Goal: Task Accomplishment & Management: Manage account settings

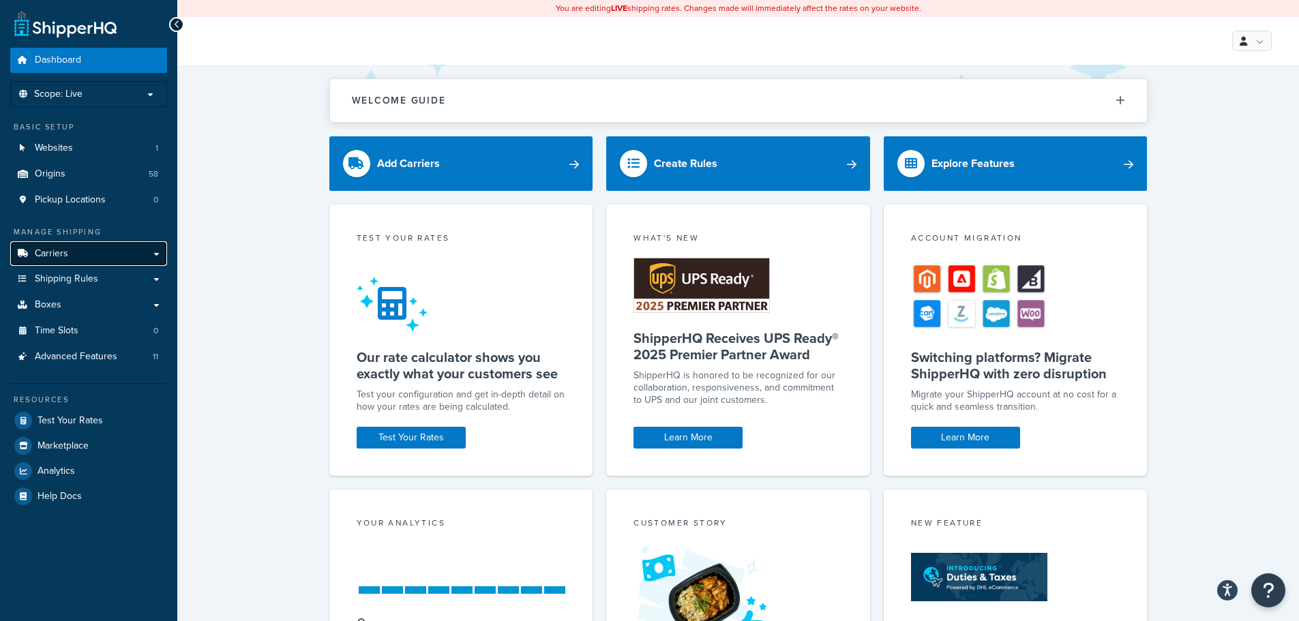
click at [76, 251] on link "Carriers" at bounding box center [88, 253] width 157 height 25
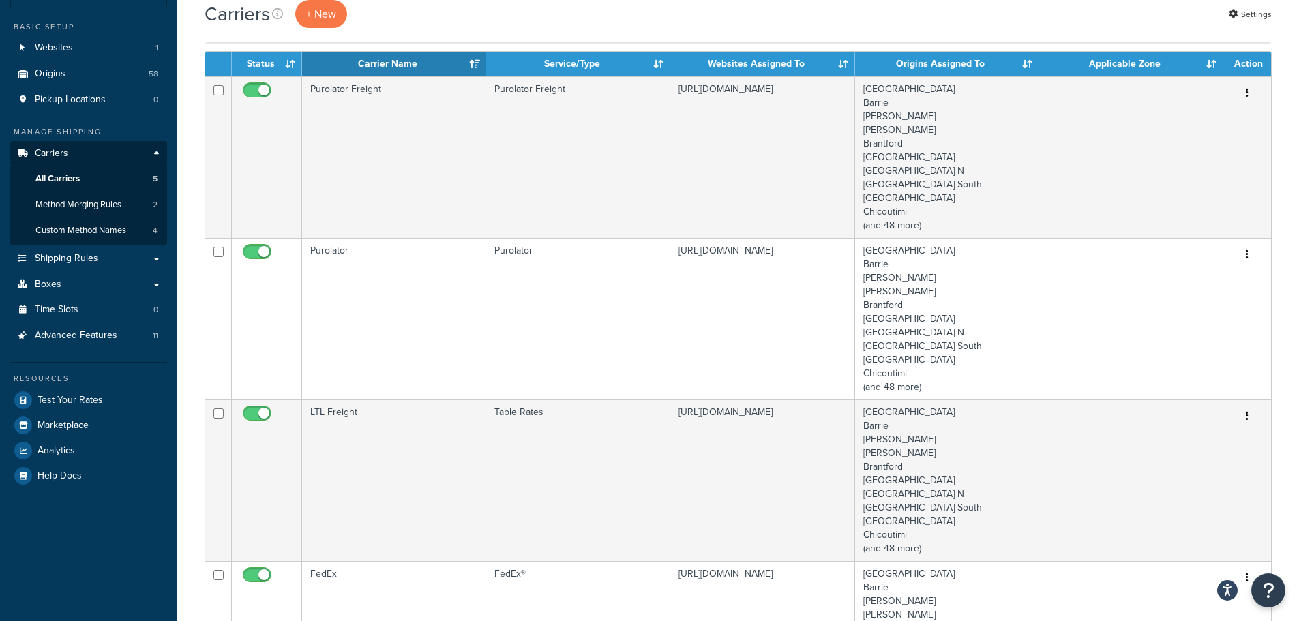
scroll to position [68, 0]
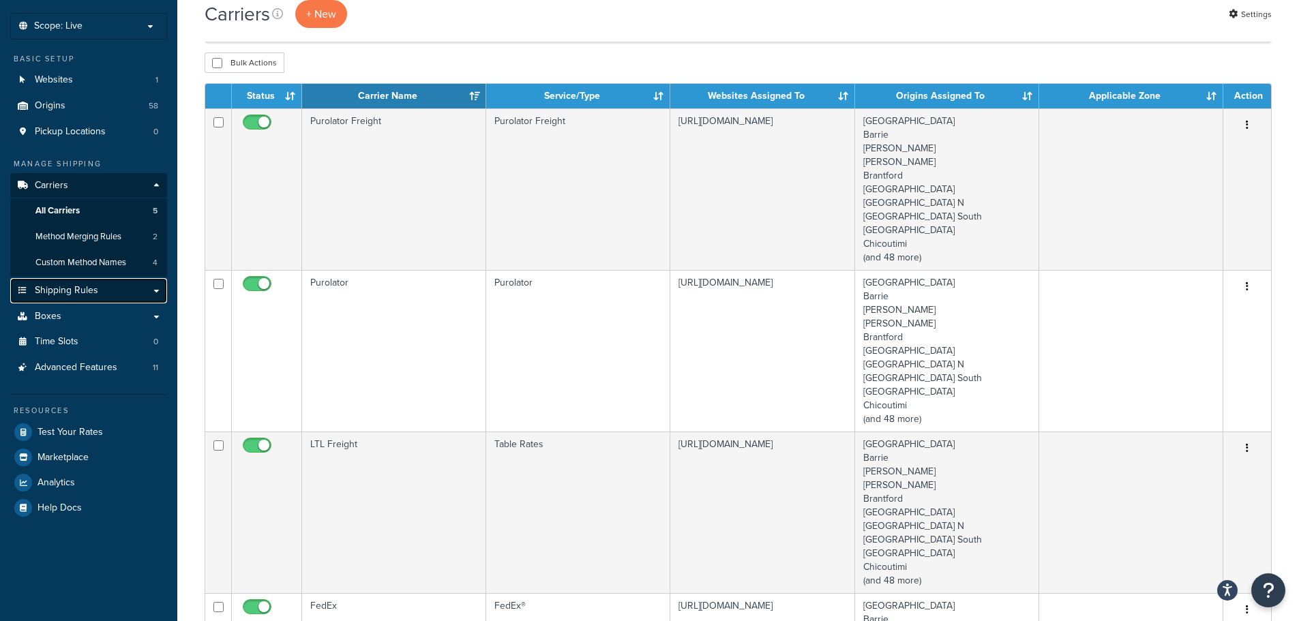
click at [154, 294] on link "Shipping Rules" at bounding box center [88, 290] width 157 height 25
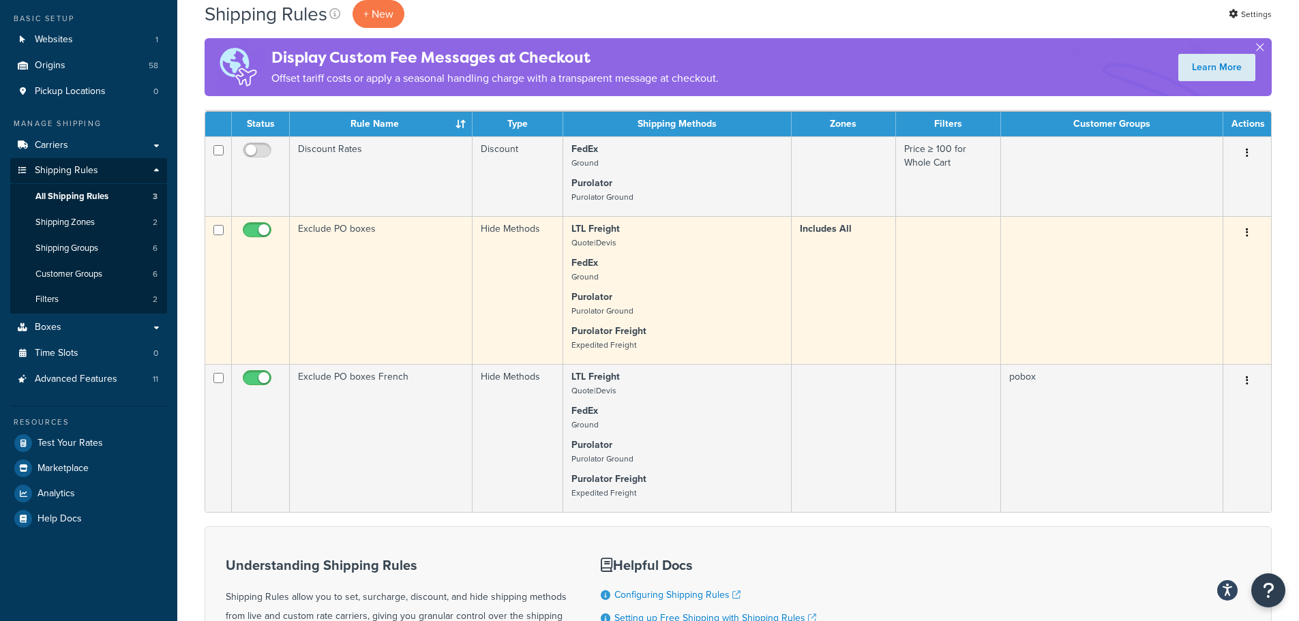
scroll to position [68, 0]
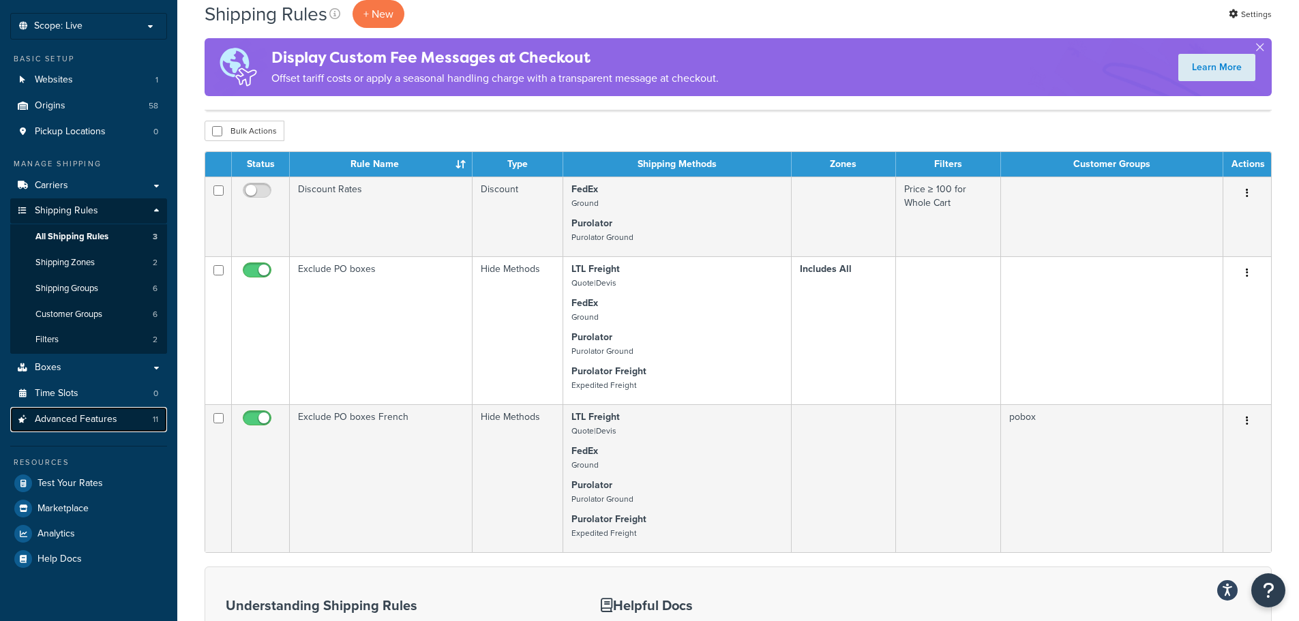
click at [91, 422] on span "Advanced Features" at bounding box center [76, 420] width 82 height 12
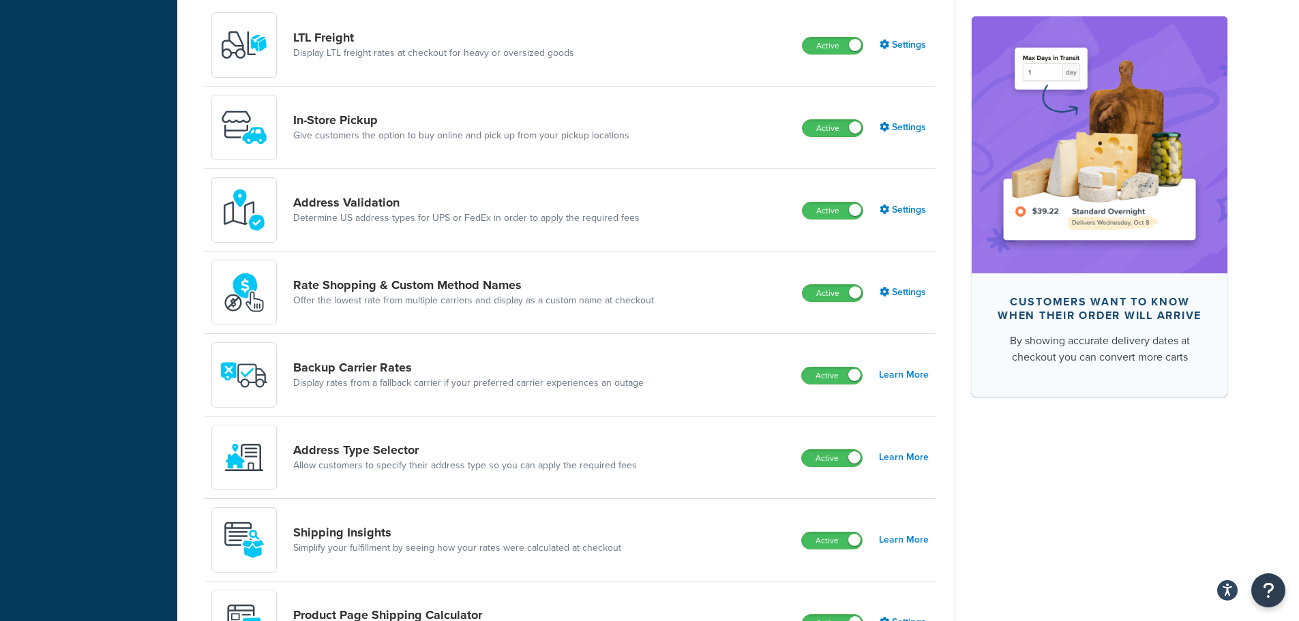
scroll to position [545, 0]
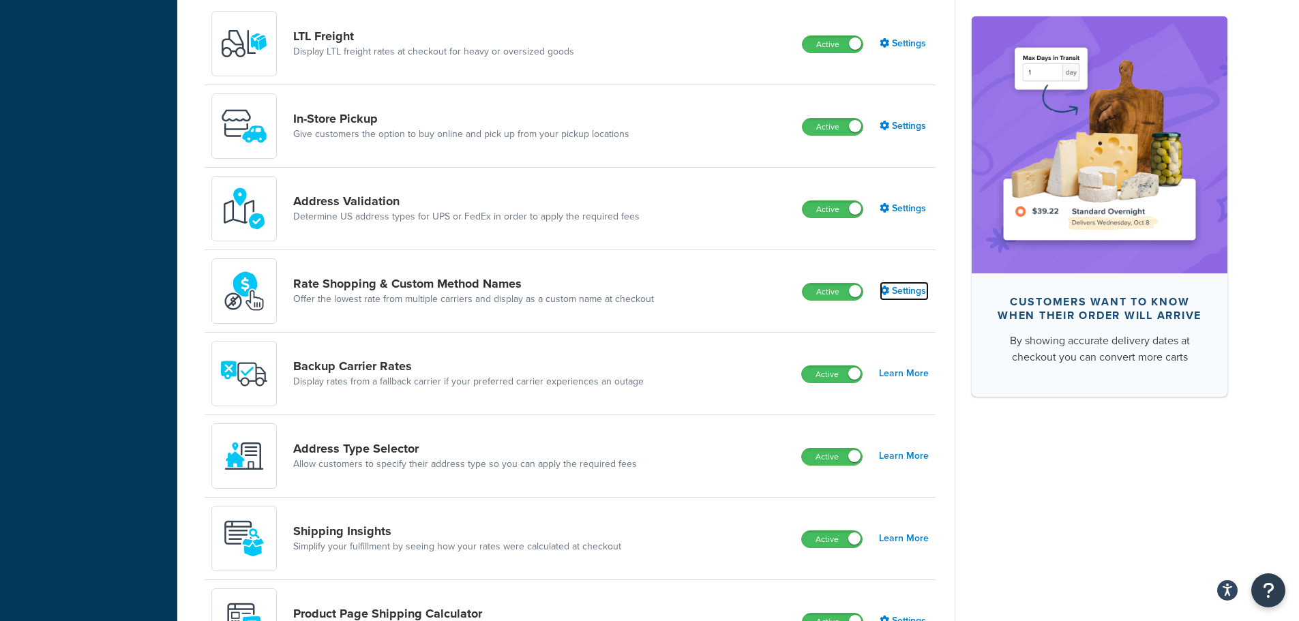
click at [910, 295] on link "Settings" at bounding box center [903, 291] width 49 height 19
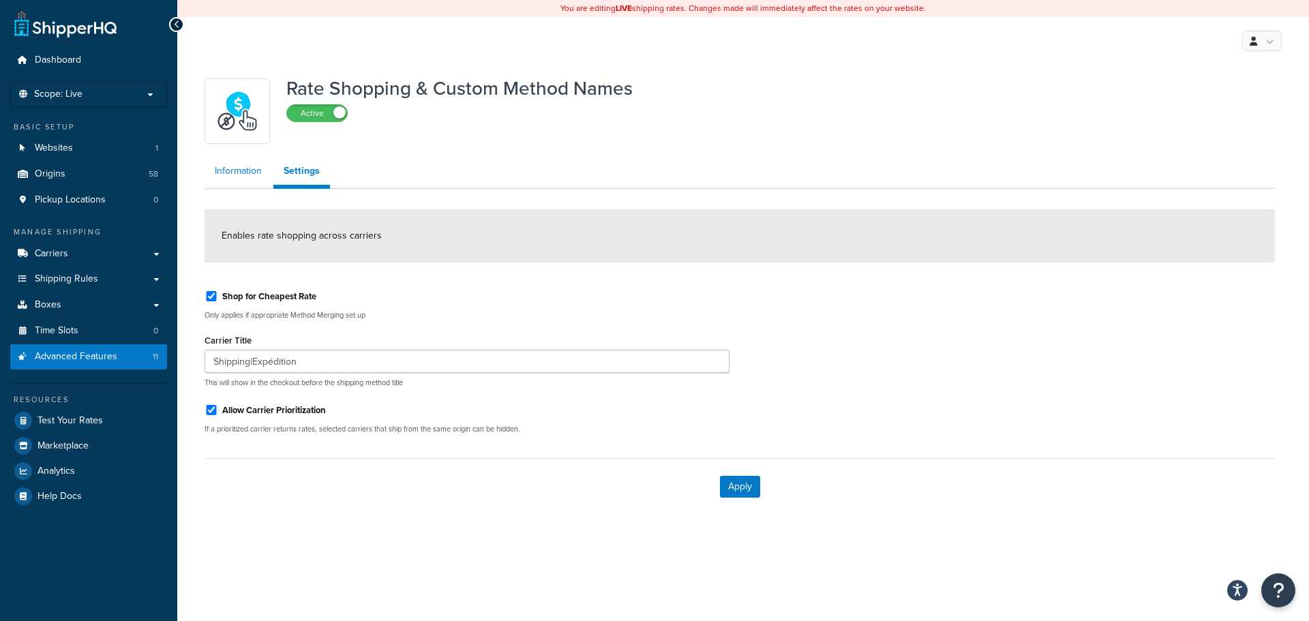
click at [241, 171] on link "Information" at bounding box center [238, 170] width 67 height 27
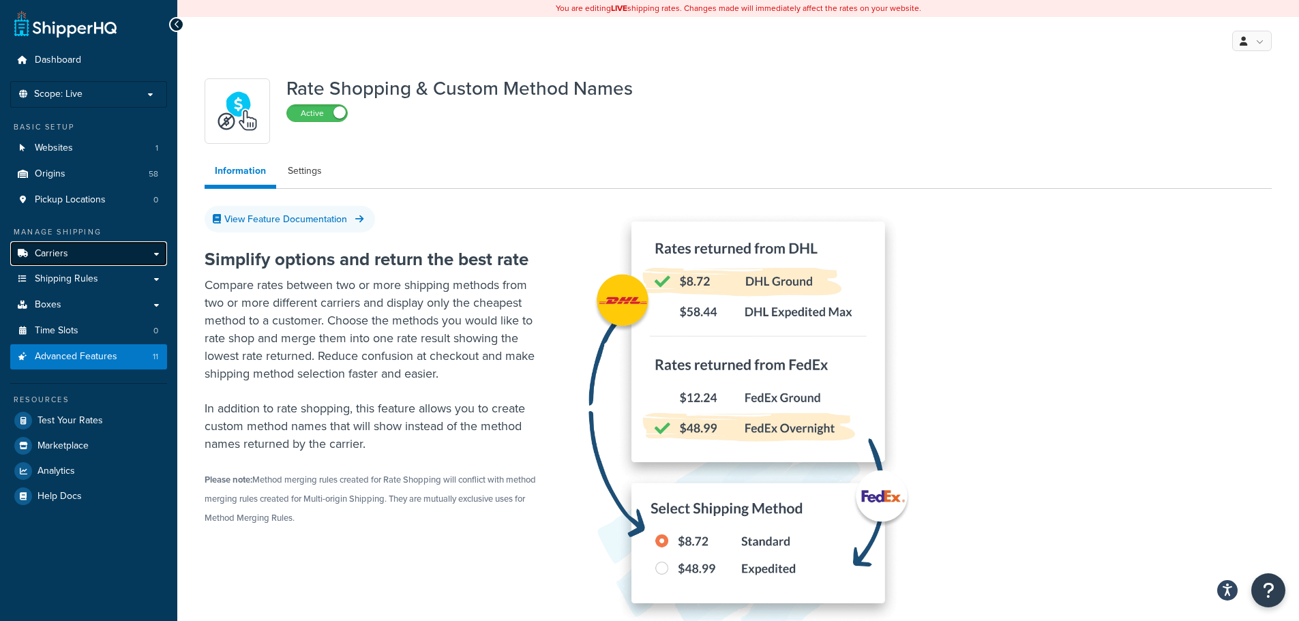
click at [157, 254] on link "Carriers" at bounding box center [88, 253] width 157 height 25
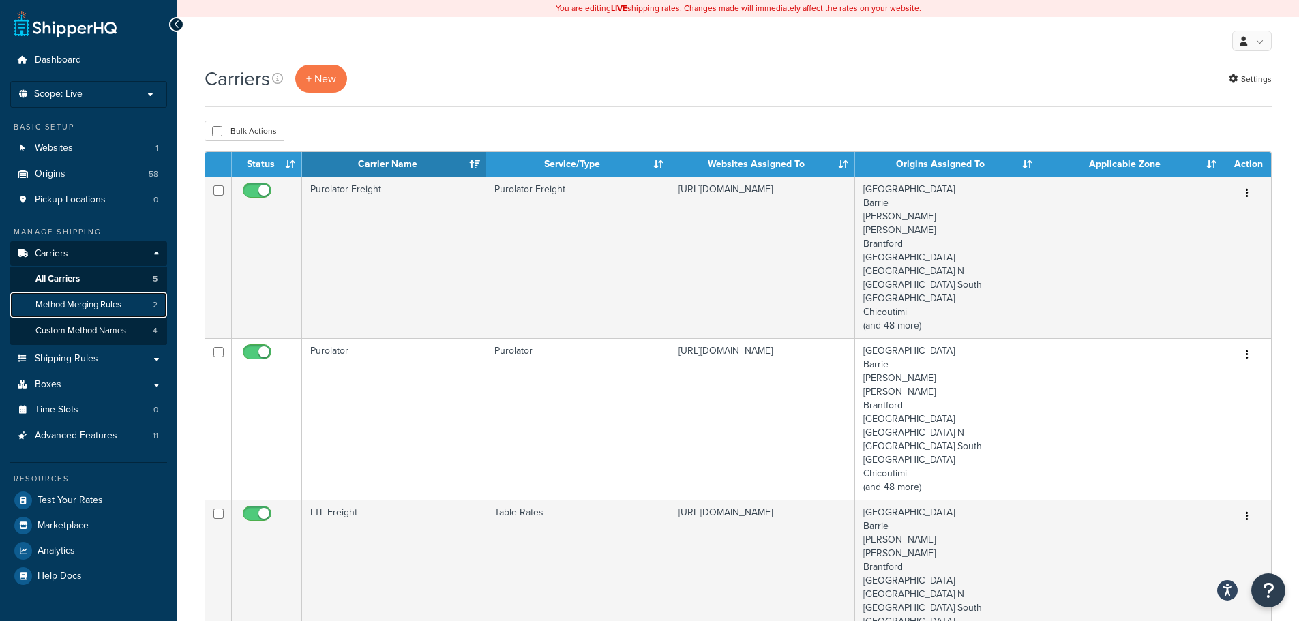
click at [71, 304] on span "Method Merging Rules" at bounding box center [78, 305] width 86 height 12
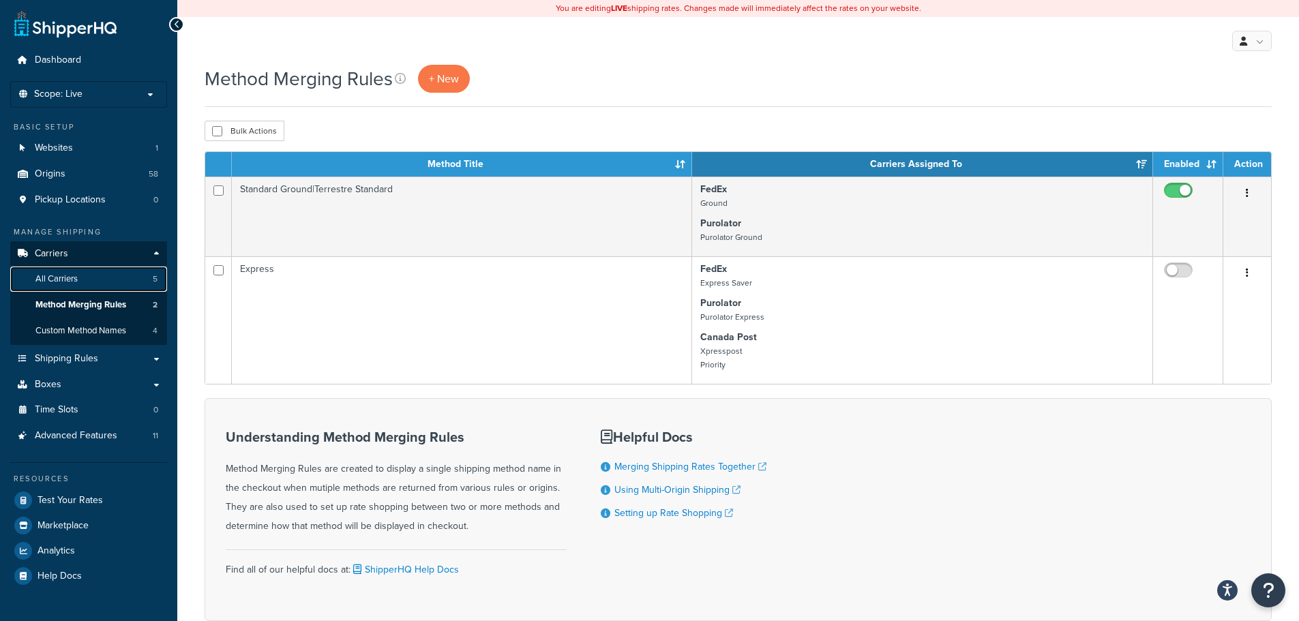
click at [74, 277] on span "All Carriers" at bounding box center [56, 279] width 42 height 12
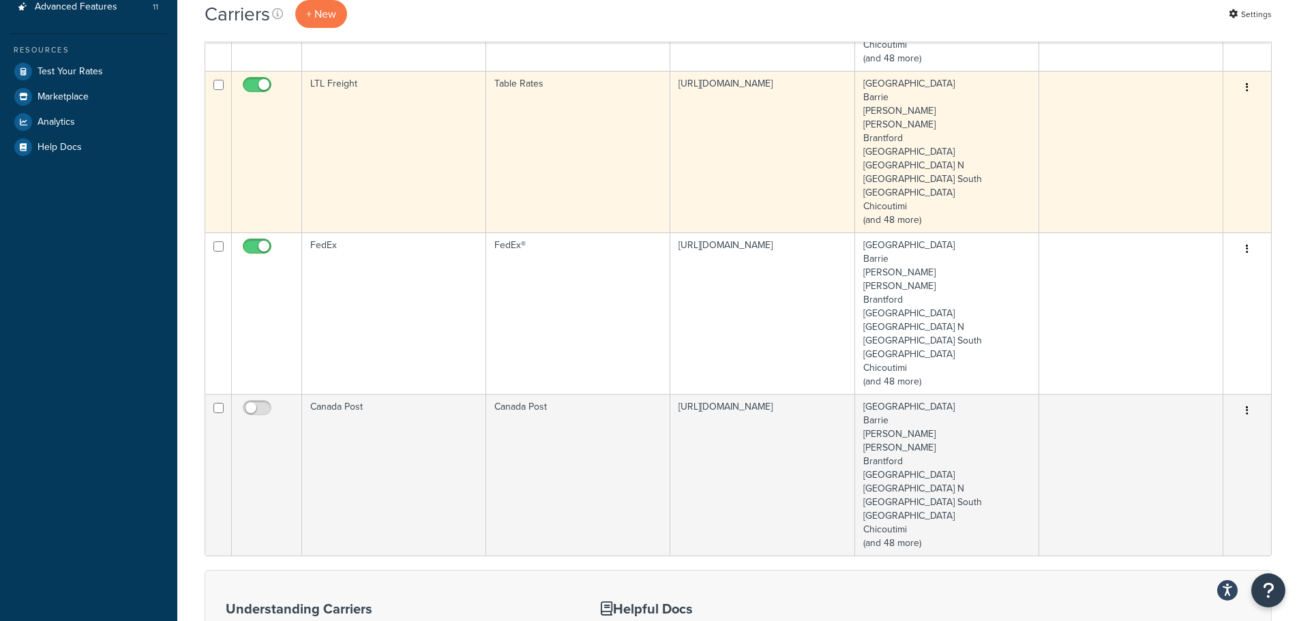
scroll to position [614, 0]
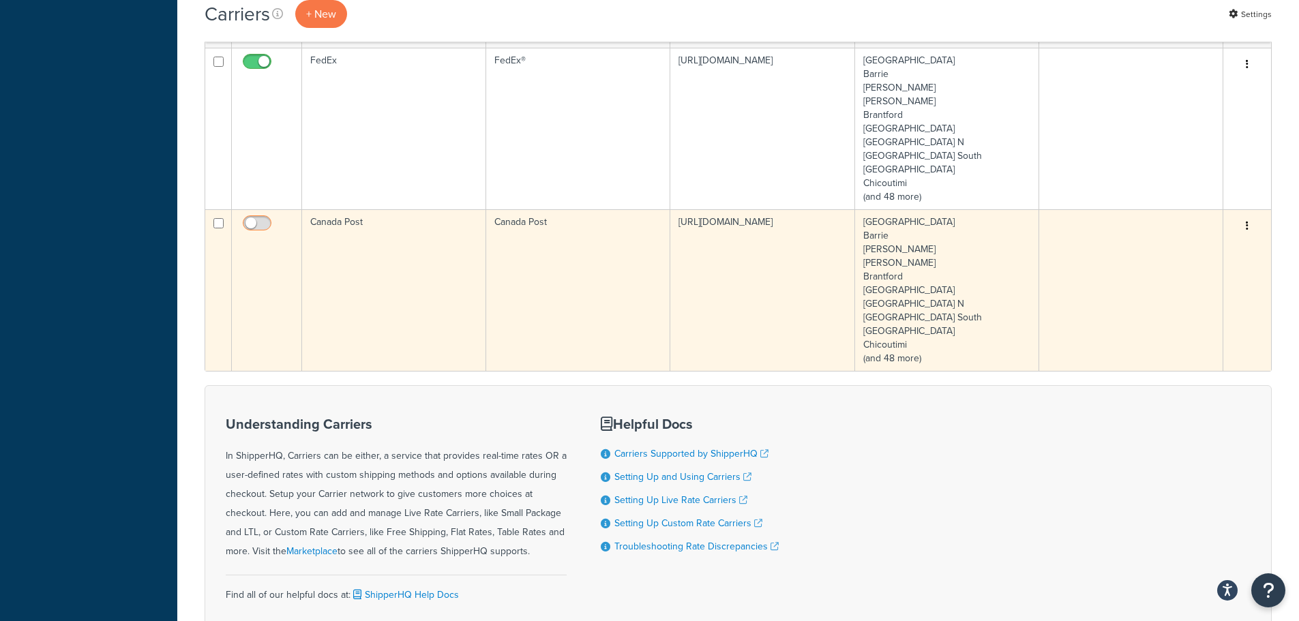
click at [253, 221] on input "checkbox" at bounding box center [258, 226] width 37 height 17
checkbox input "true"
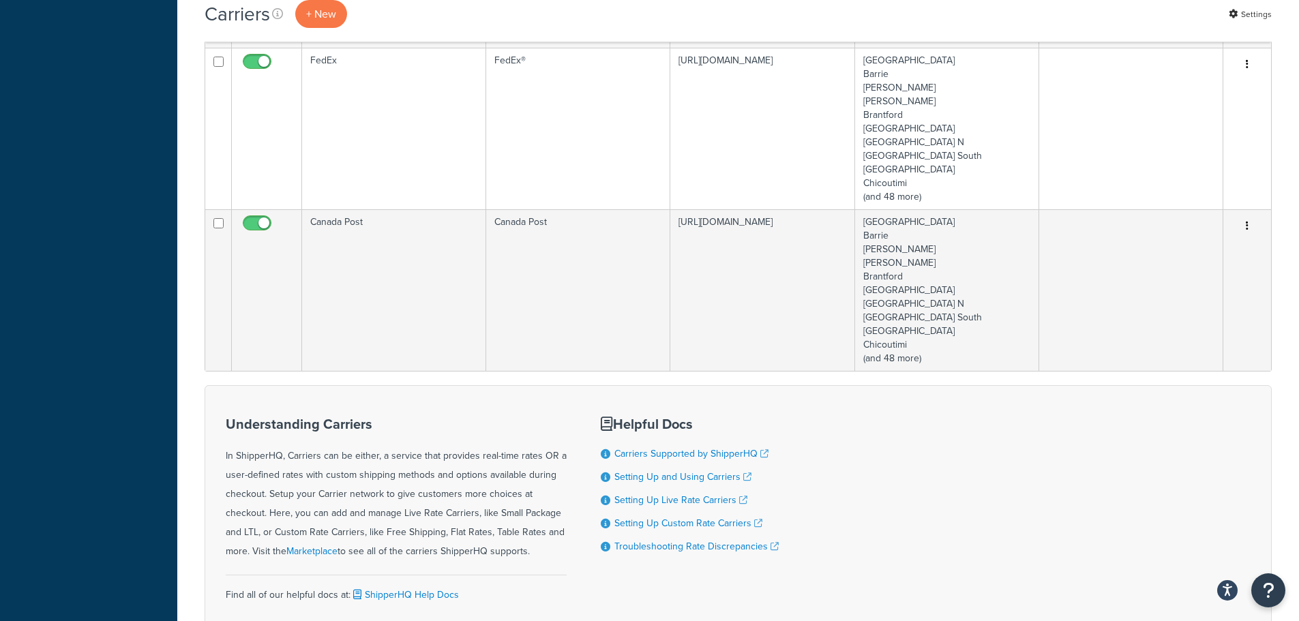
click at [1110, 417] on div "Understanding Carriers In ShipperHQ, Carriers can be either, a service that pro…" at bounding box center [738, 515] width 1067 height 261
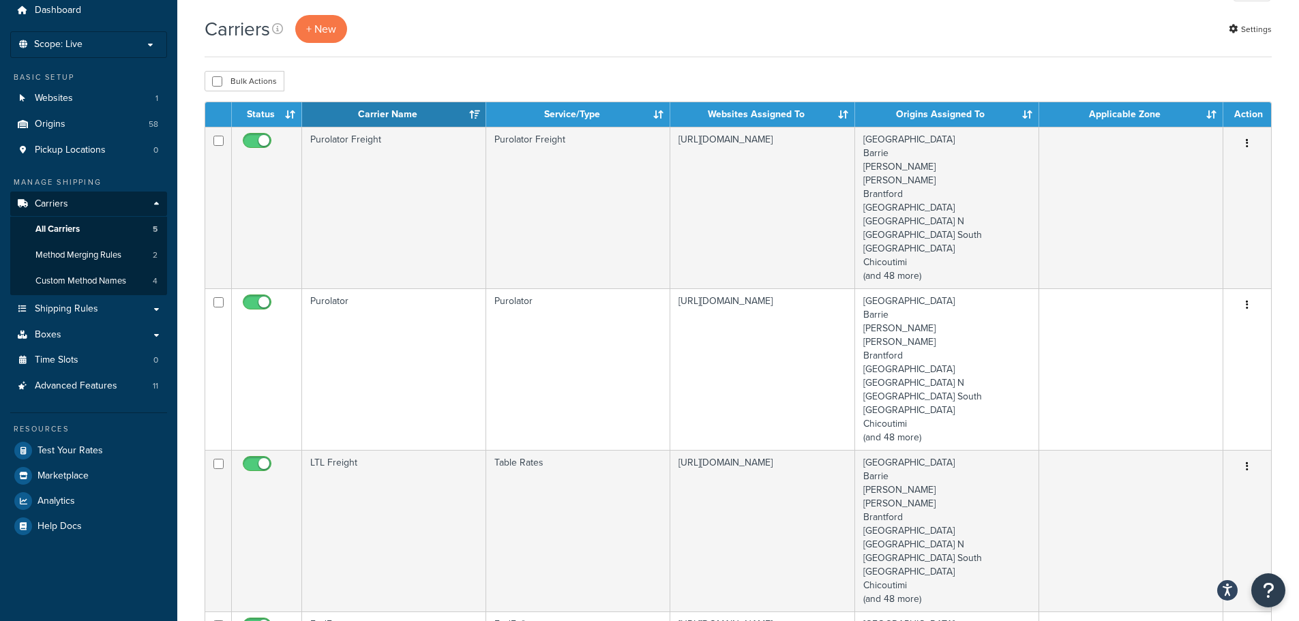
scroll to position [0, 0]
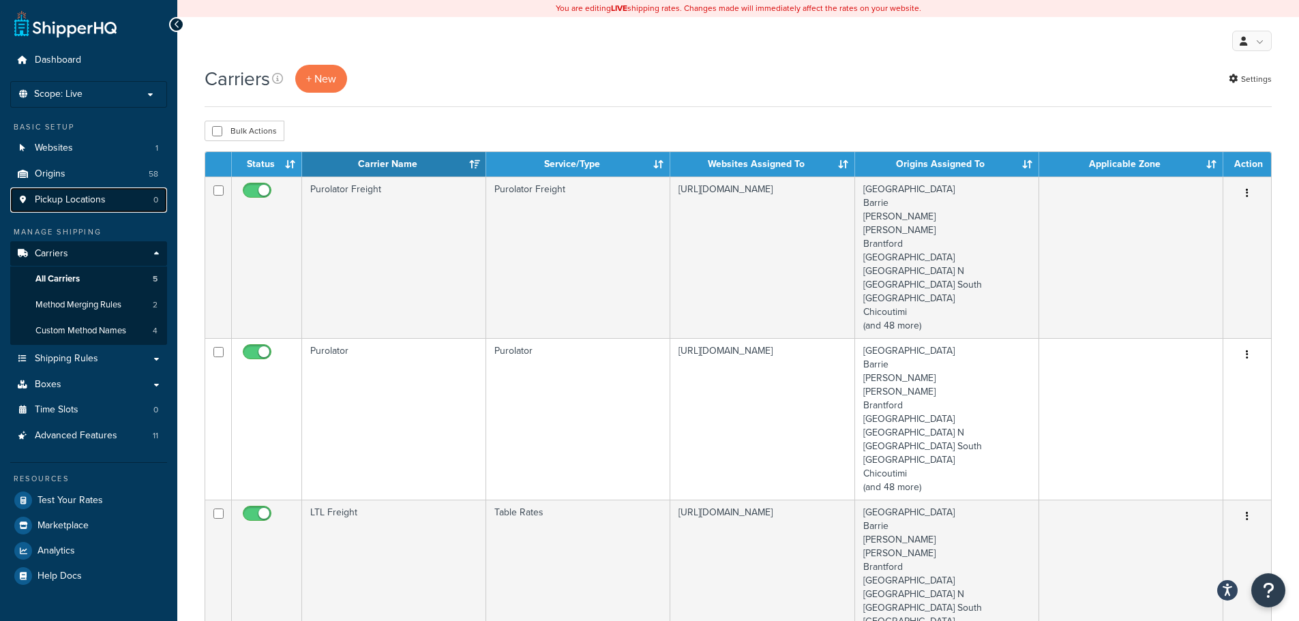
click at [59, 201] on span "Pickup Locations" at bounding box center [70, 200] width 71 height 12
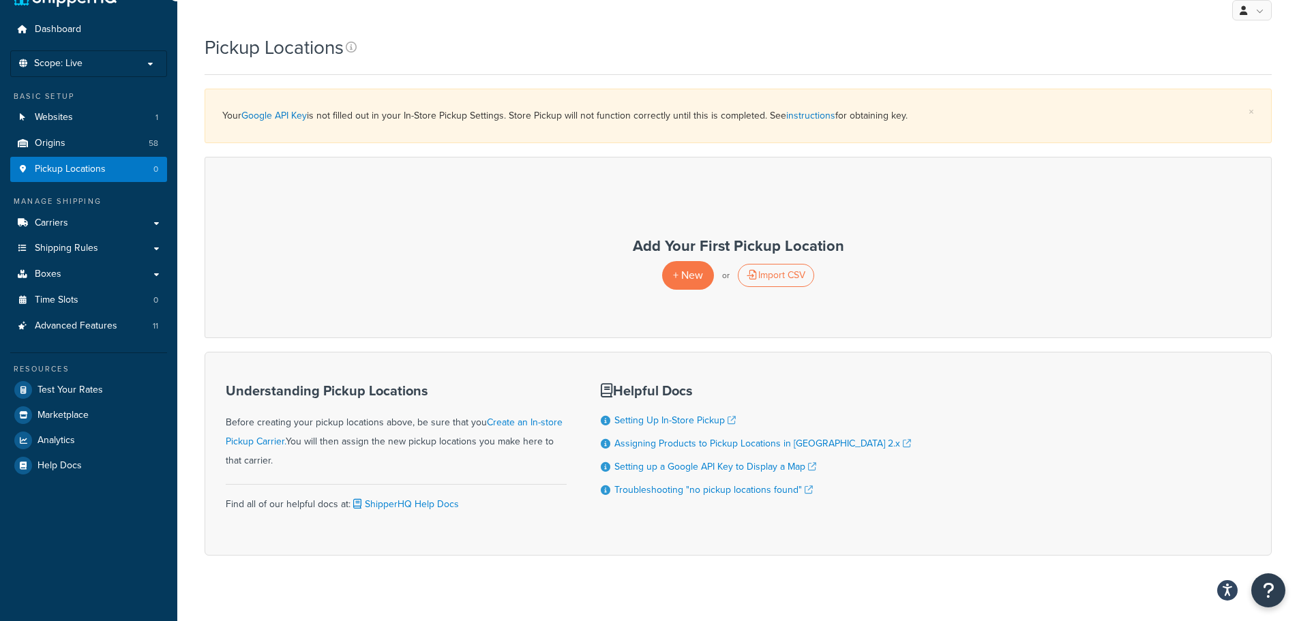
scroll to position [48, 0]
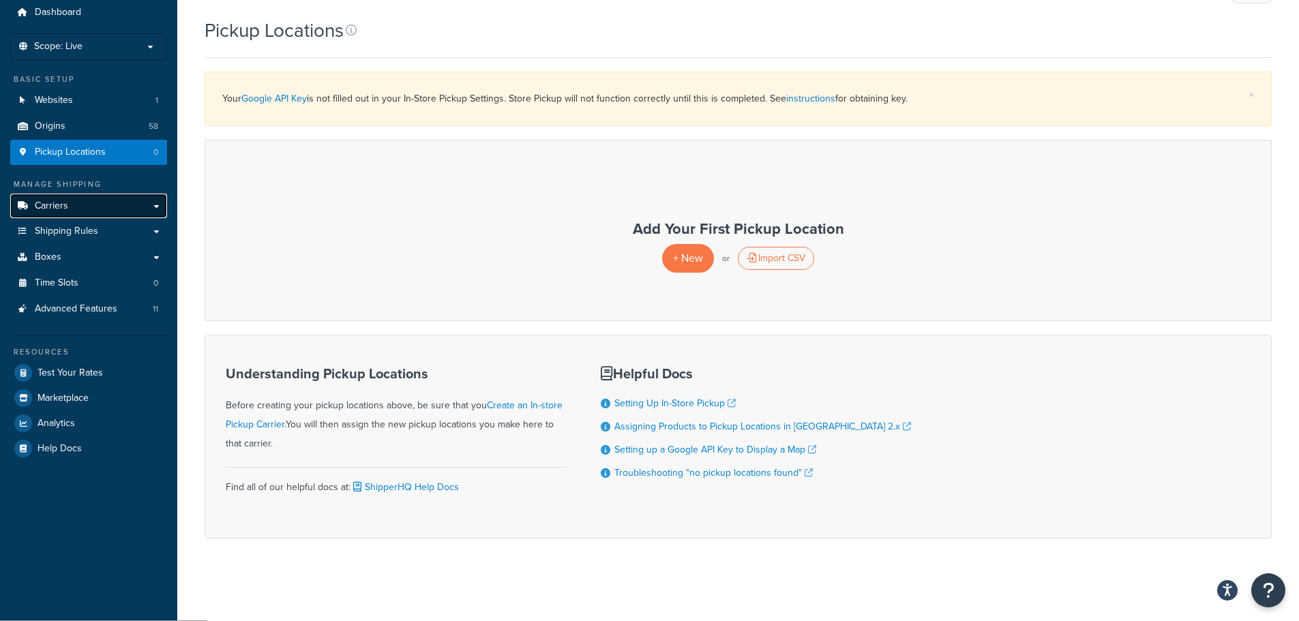
click at [155, 207] on link "Carriers" at bounding box center [88, 206] width 157 height 25
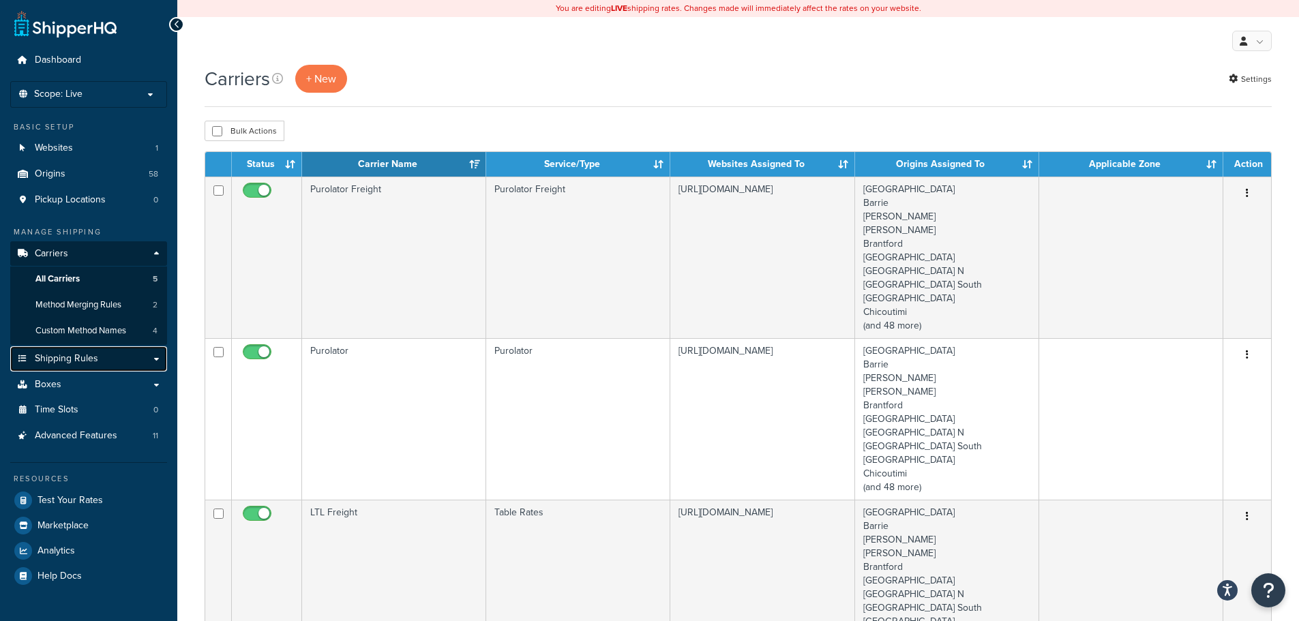
click at [82, 361] on span "Shipping Rules" at bounding box center [66, 359] width 63 height 12
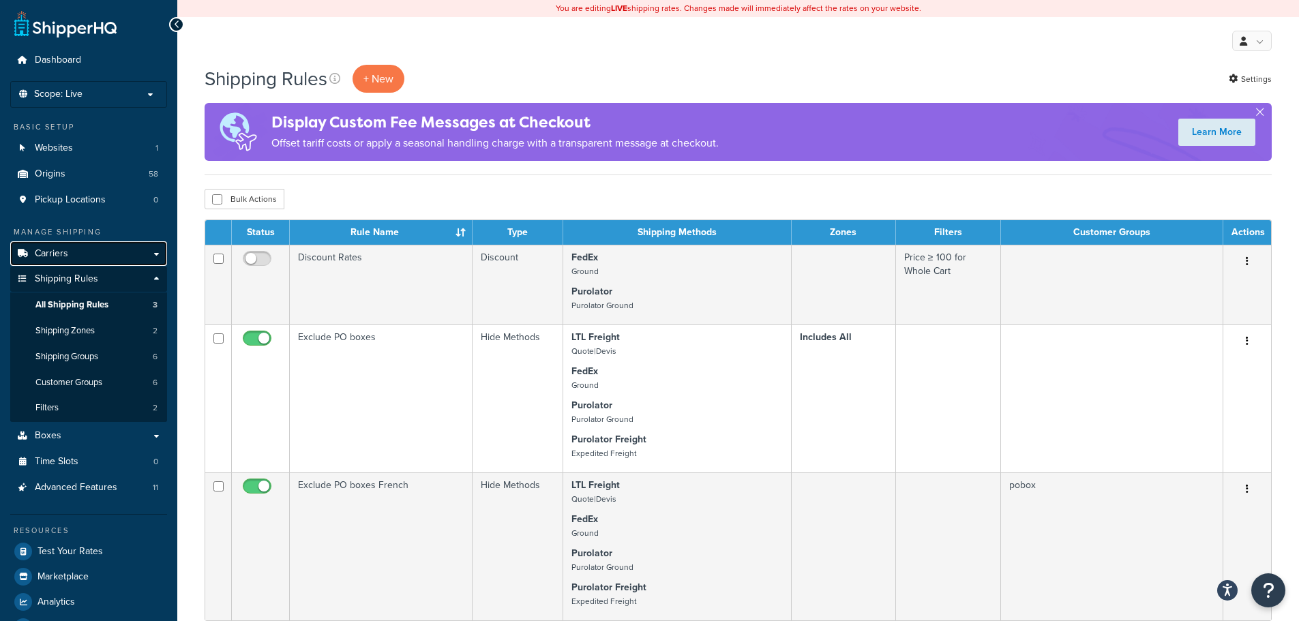
click at [157, 250] on link "Carriers" at bounding box center [88, 253] width 157 height 25
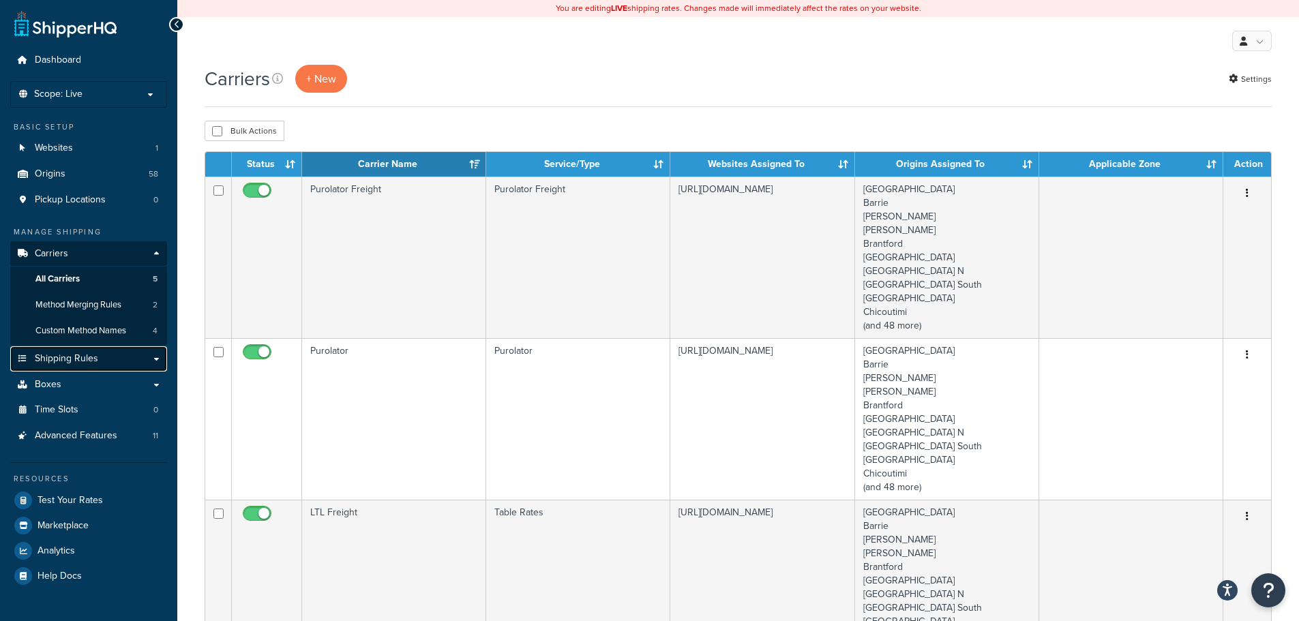
click at [98, 363] on link "Shipping Rules" at bounding box center [88, 358] width 157 height 25
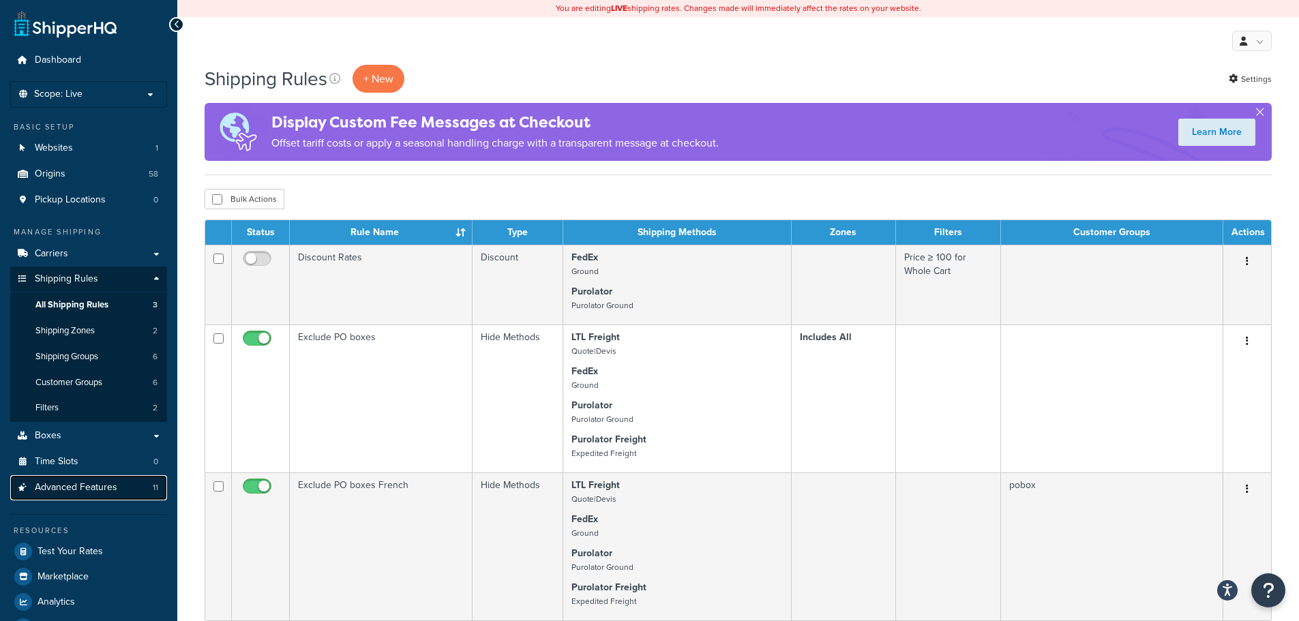
click at [126, 494] on link "Advanced Features 11" at bounding box center [88, 487] width 157 height 25
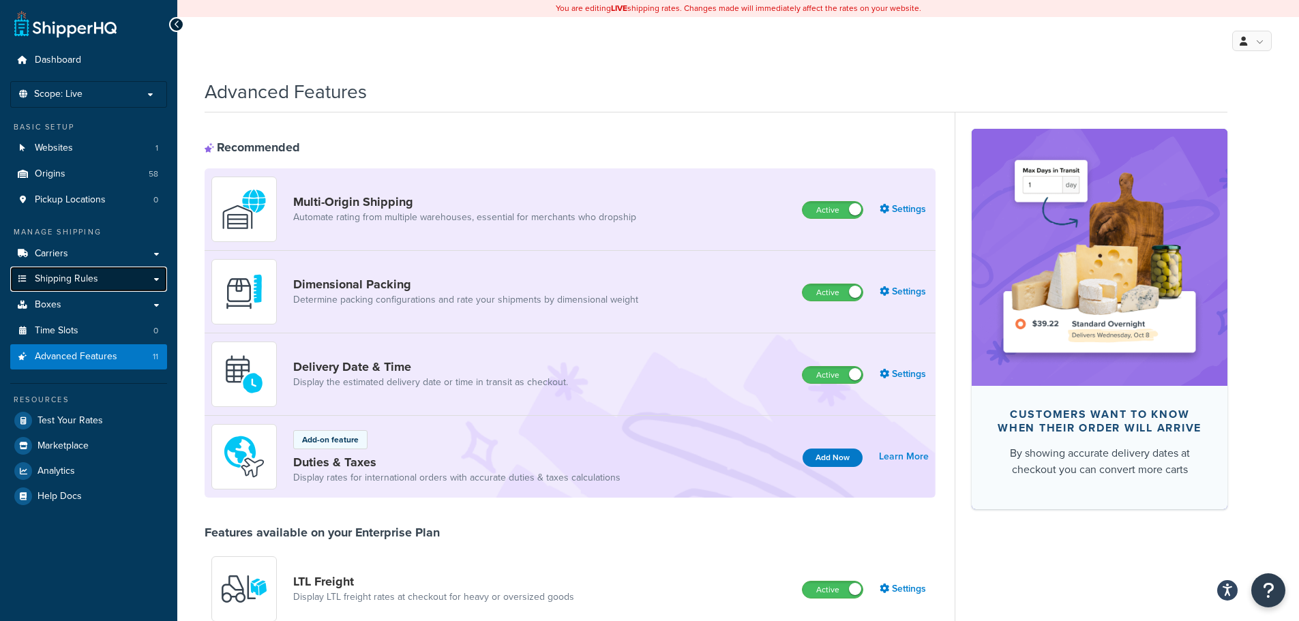
click at [156, 278] on link "Shipping Rules" at bounding box center [88, 279] width 157 height 25
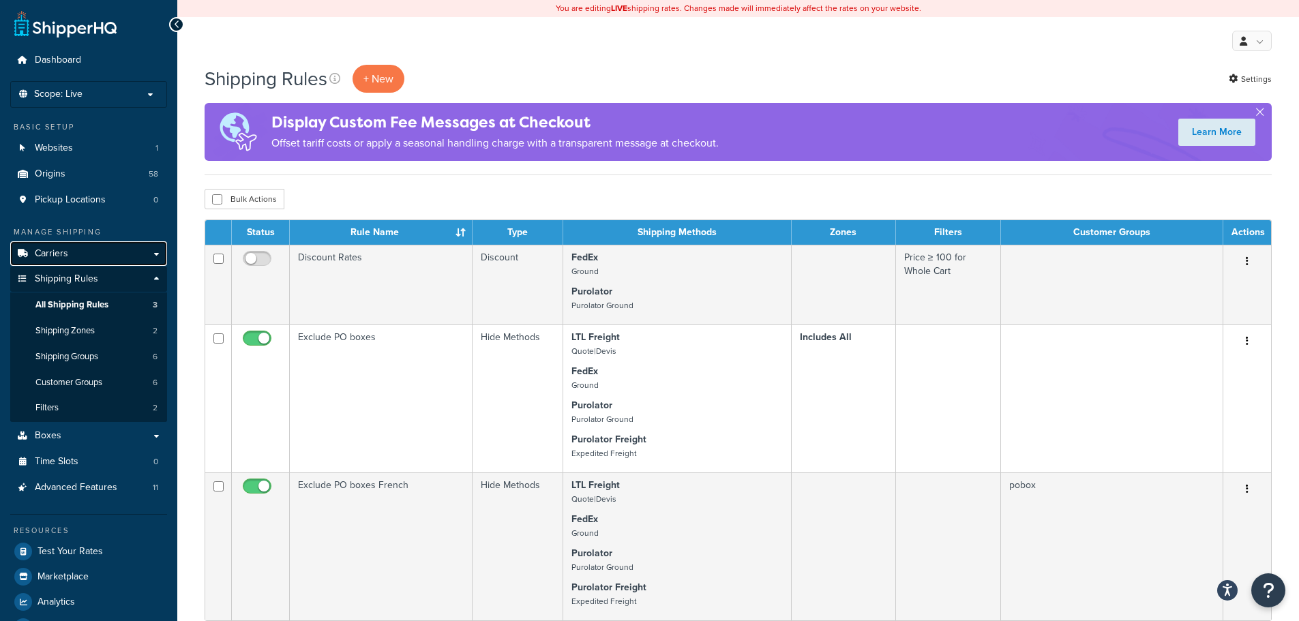
click at [155, 252] on link "Carriers" at bounding box center [88, 253] width 157 height 25
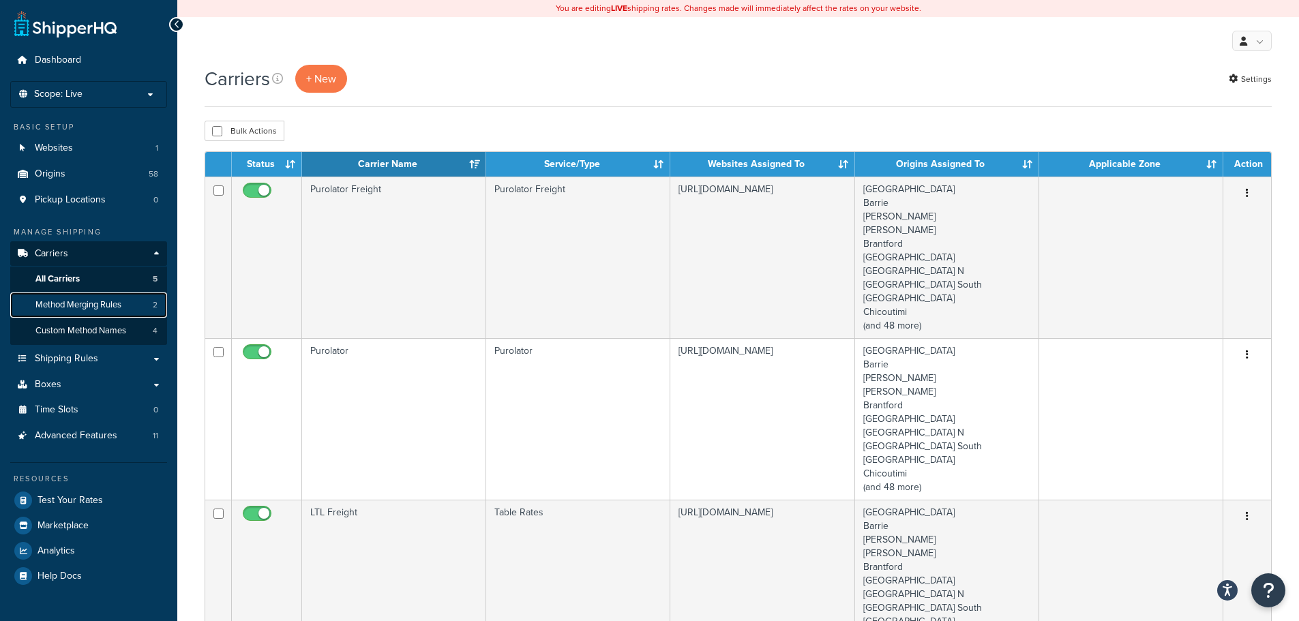
click at [109, 305] on span "Method Merging Rules" at bounding box center [78, 305] width 86 height 12
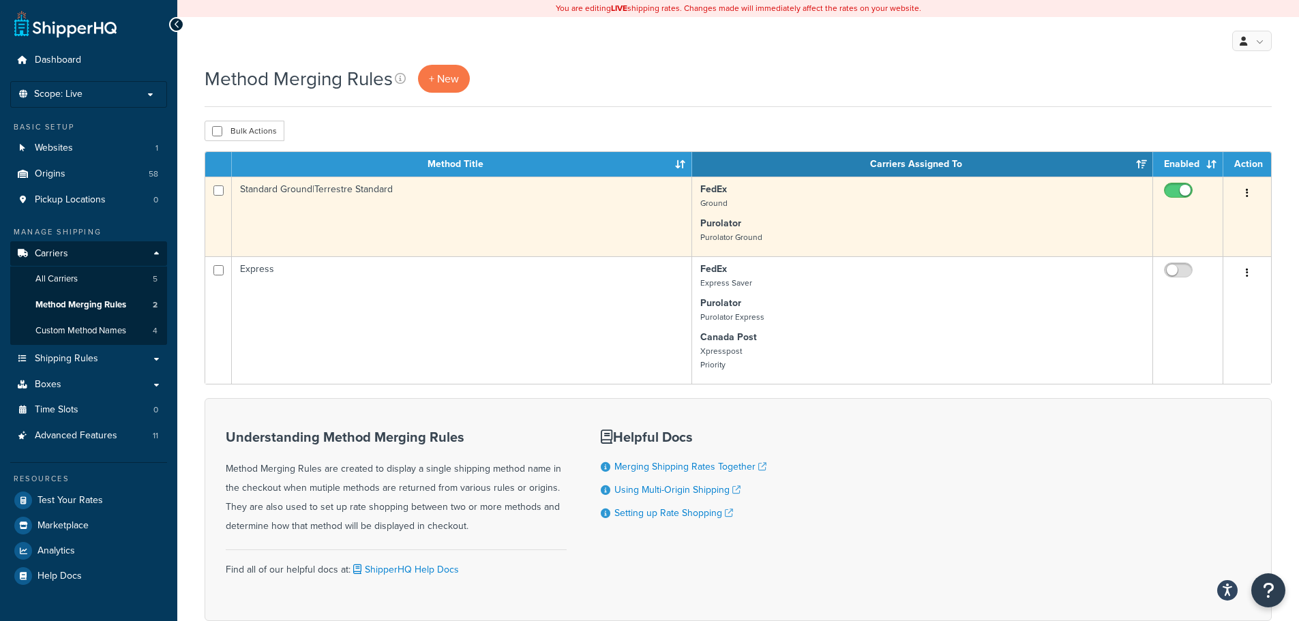
click at [1248, 193] on icon "button" at bounding box center [1247, 193] width 3 height 10
click at [1220, 223] on link "Edit" at bounding box center [1192, 222] width 108 height 28
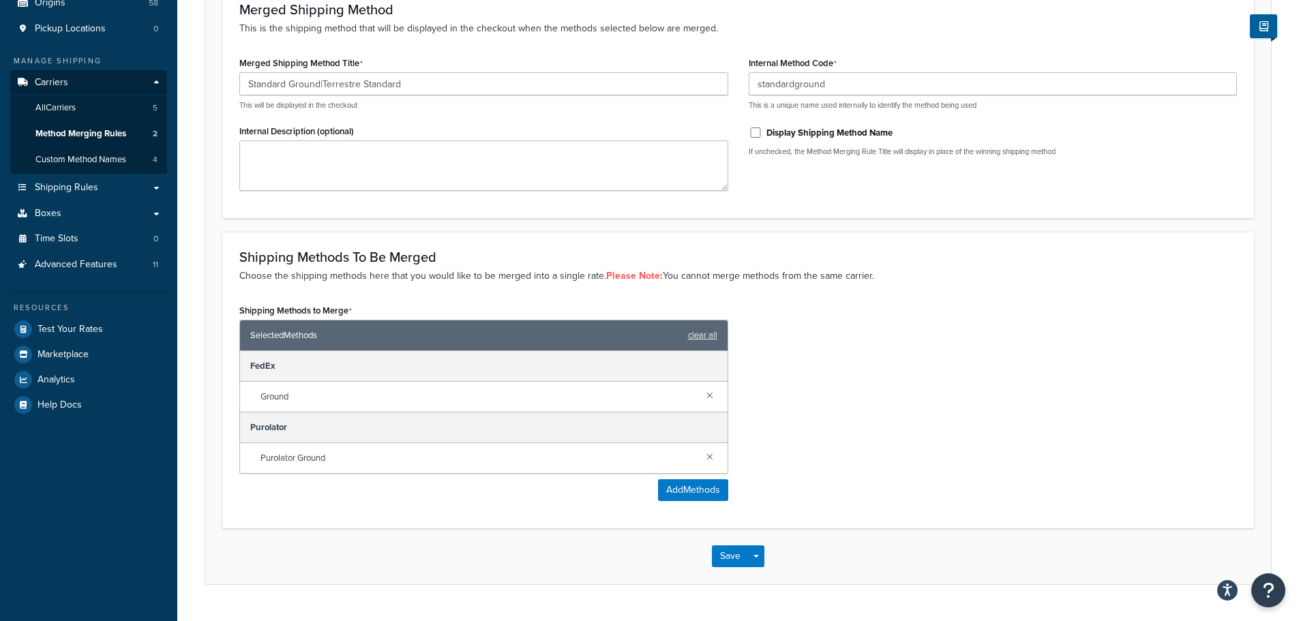
scroll to position [205, 0]
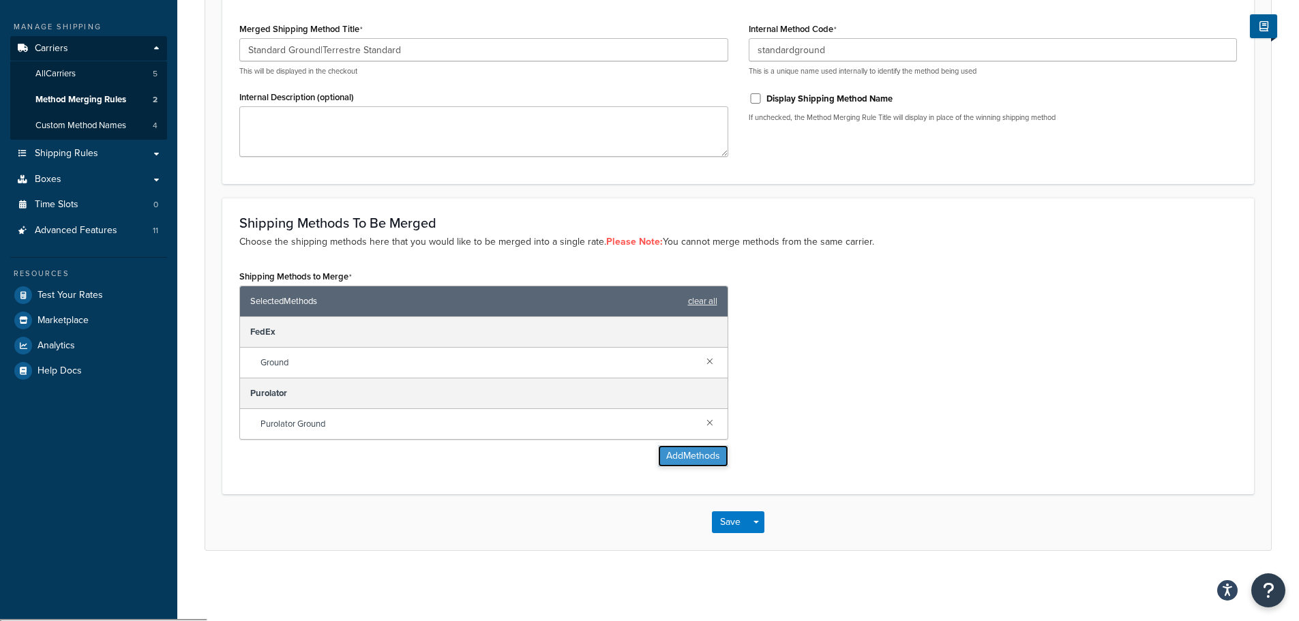
click at [708, 466] on button "Add Methods" at bounding box center [693, 456] width 70 height 22
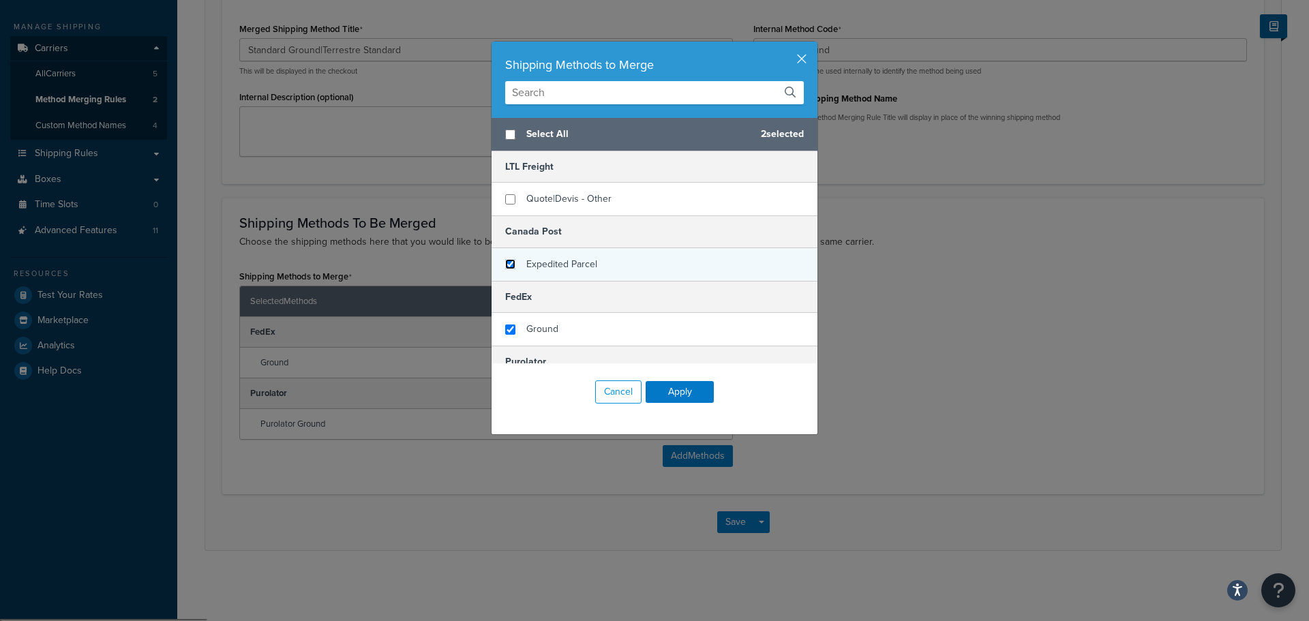
click at [505, 263] on input "checkbox" at bounding box center [510, 264] width 10 height 10
checkbox input "true"
click at [682, 395] on button "Apply" at bounding box center [680, 392] width 68 height 22
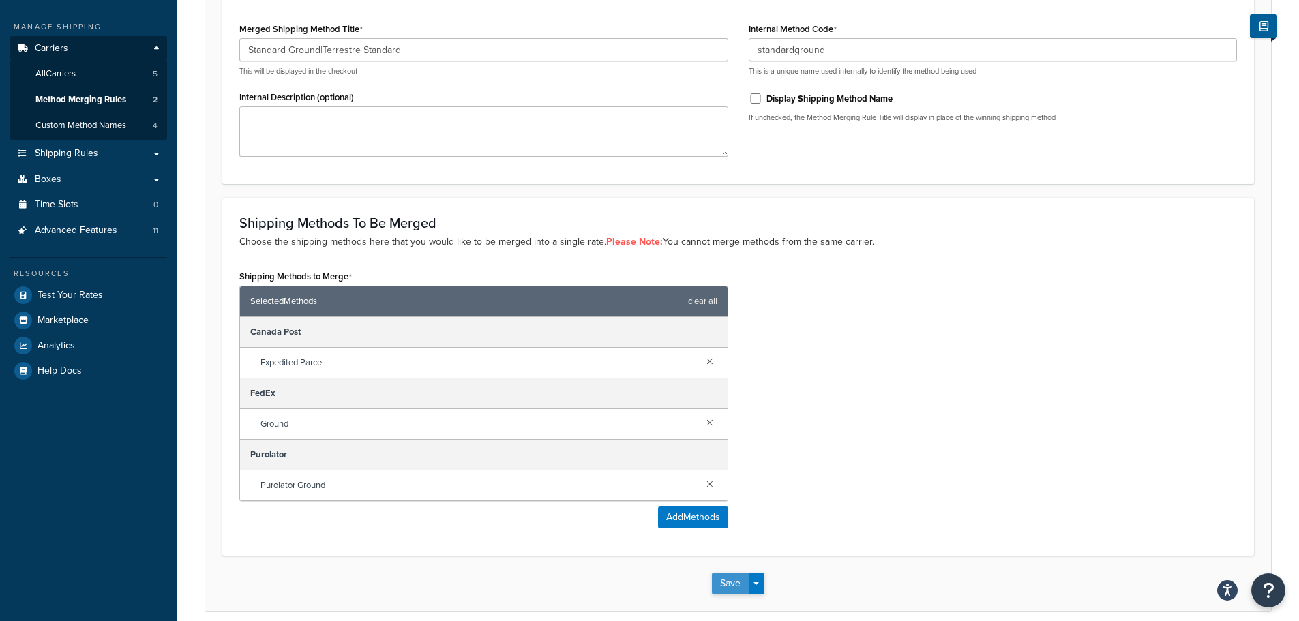
click at [723, 588] on button "Save" at bounding box center [730, 584] width 37 height 22
